Goal: Information Seeking & Learning: Learn about a topic

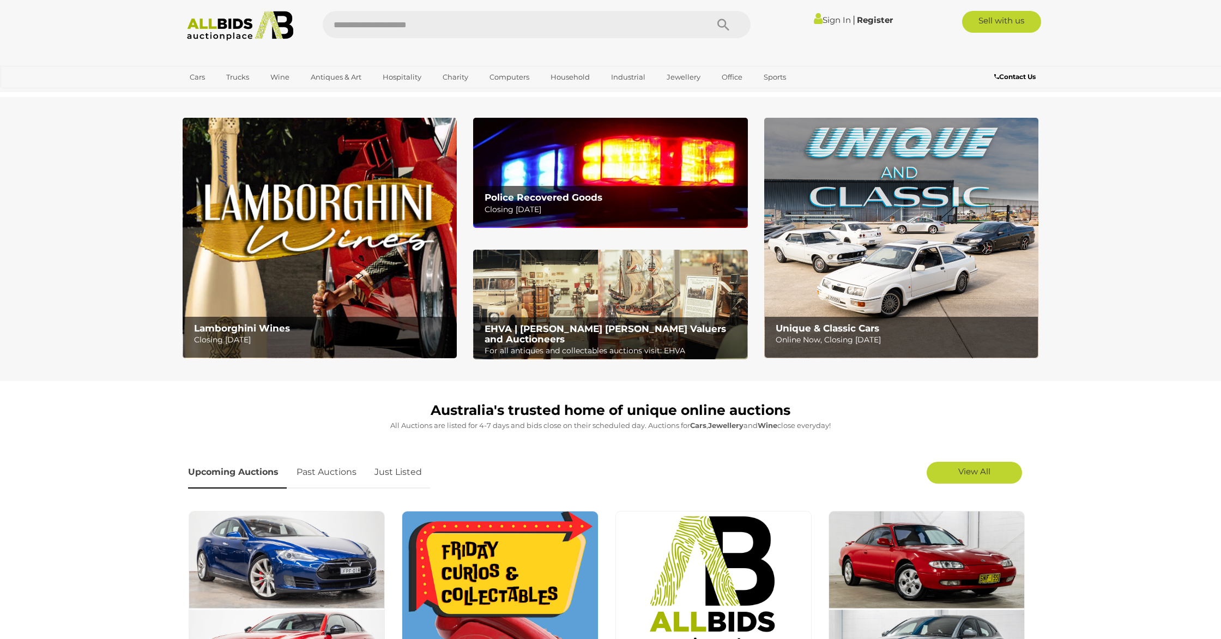
click at [390, 31] on input "text" at bounding box center [510, 24] width 374 height 27
type input "*******"
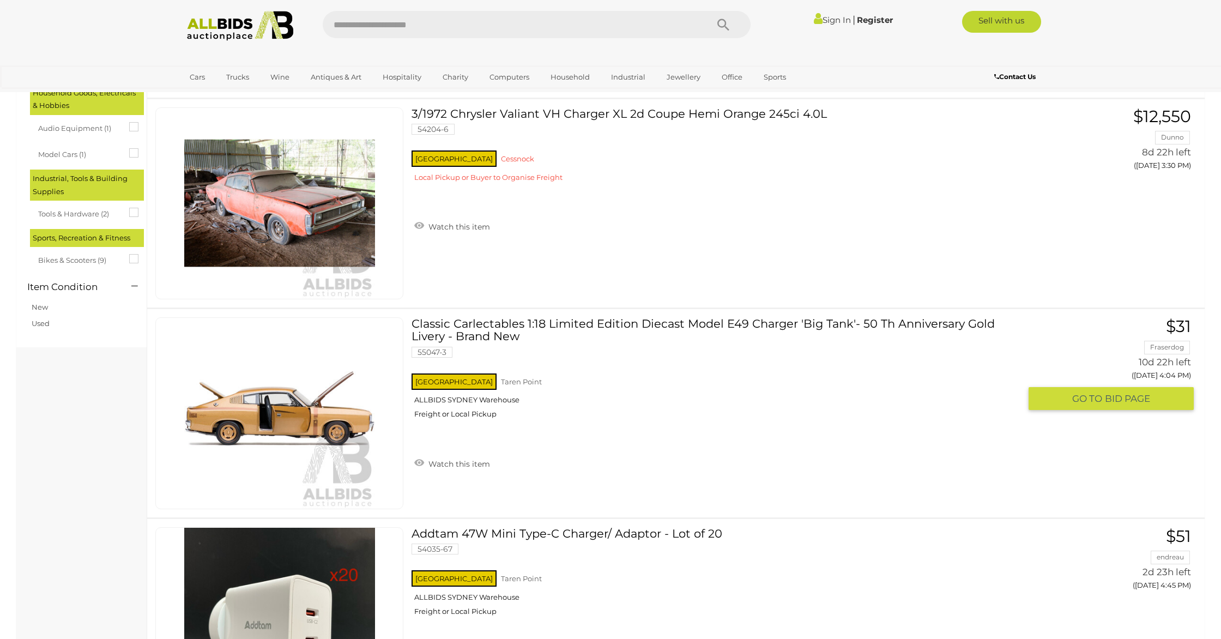
scroll to position [374, 0]
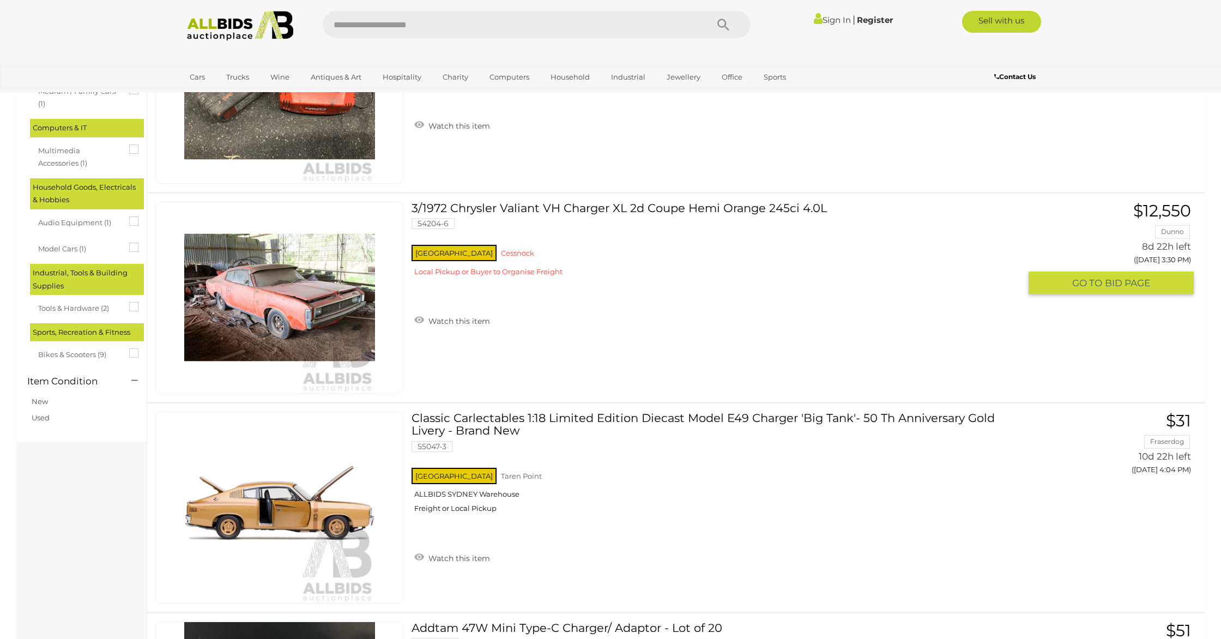
click at [583, 210] on link "3/1972 Chrysler Valiant VH Charger XL 2d Coupe Hemi Orange 245ci 4.0L 54204-6 N…" at bounding box center [720, 243] width 601 height 83
